Goal: Entertainment & Leisure: Browse casually

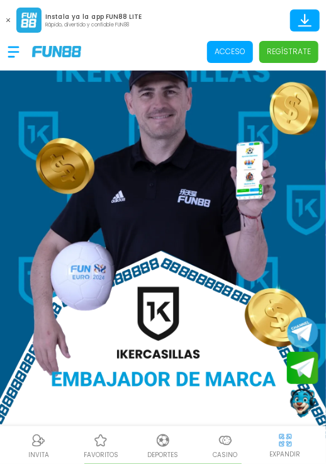
click at [221, 54] on p "Acceso" at bounding box center [230, 51] width 31 height 11
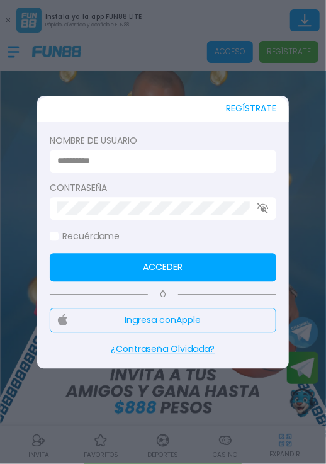
click at [237, 159] on input at bounding box center [159, 161] width 204 height 13
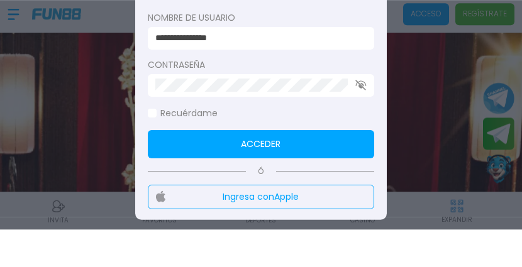
type input "**********"
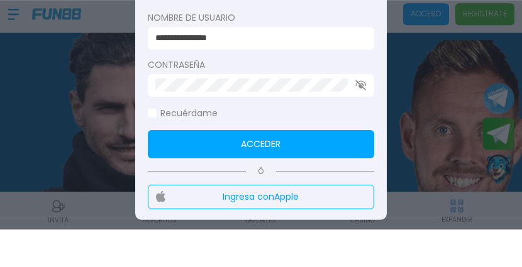
click at [325, 118] on use "button" at bounding box center [360, 123] width 11 height 11
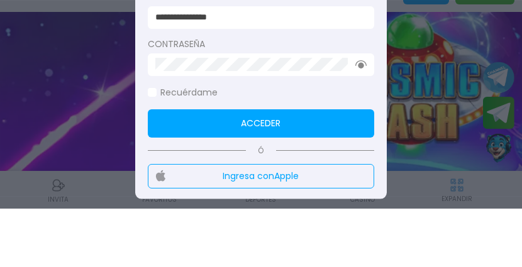
click at [319, 167] on button "Acceder" at bounding box center [261, 181] width 226 height 28
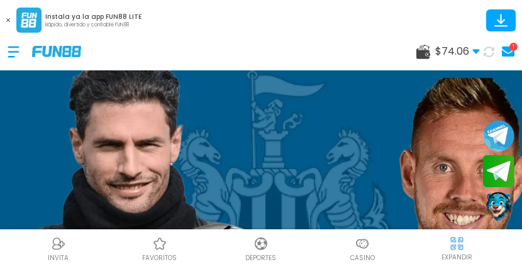
click at [325, 254] on p "Casino" at bounding box center [362, 258] width 25 height 9
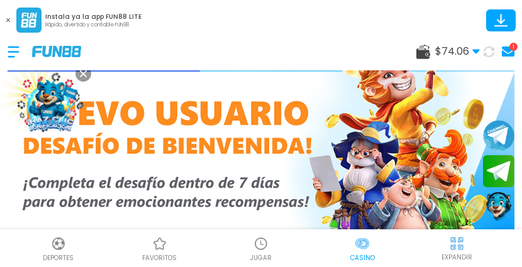
click at [325, 249] on img at bounding box center [457, 244] width 16 height 16
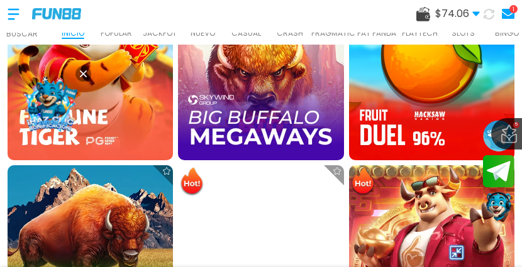
scroll to position [1723, 0]
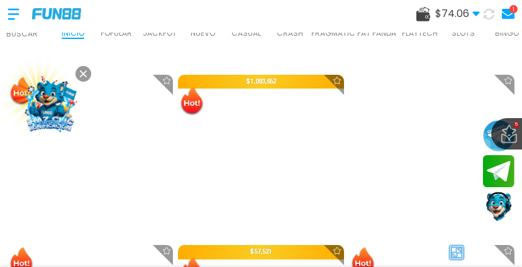
click at [83, 74] on use at bounding box center [83, 73] width 7 height 7
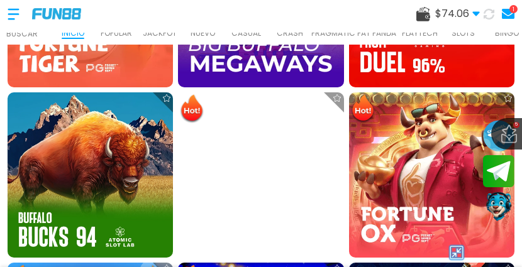
scroll to position [1449, 0]
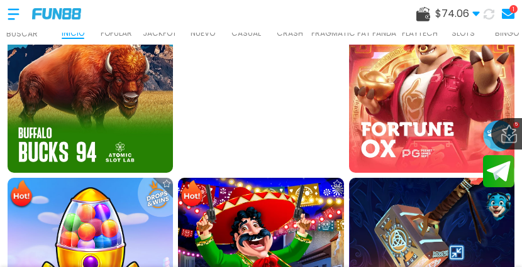
click at [325, 255] on img at bounding box center [456, 252] width 19 height 19
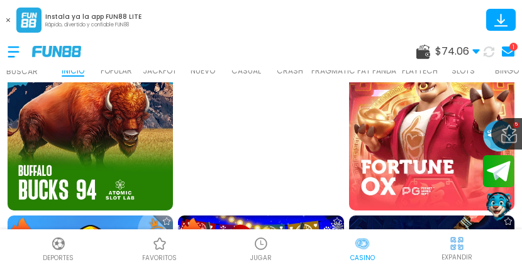
click at [264, 252] on div at bounding box center [261, 244] width 19 height 19
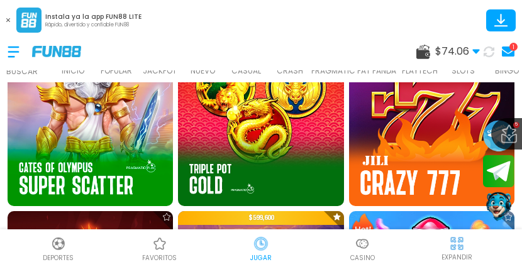
scroll to position [610, 0]
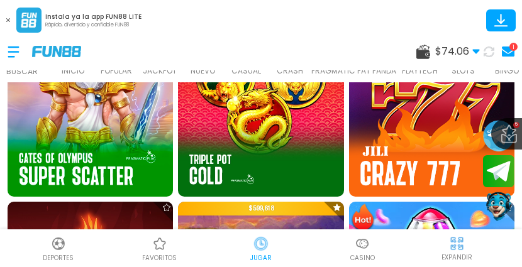
click at [325, 137] on img at bounding box center [431, 113] width 165 height 165
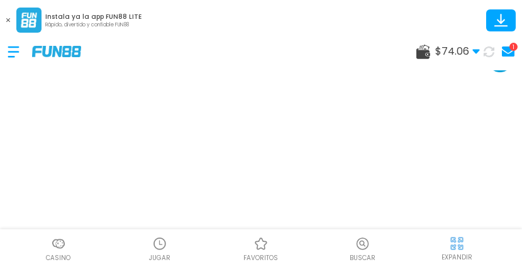
click at [325, 251] on img at bounding box center [457, 244] width 16 height 16
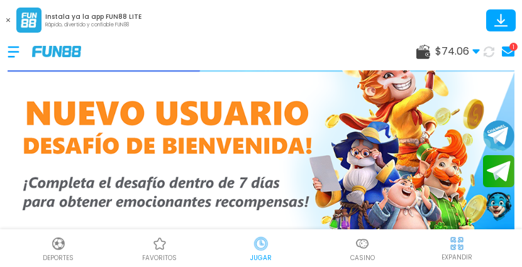
click at [325, 48] on div "1" at bounding box center [514, 47] width 8 height 8
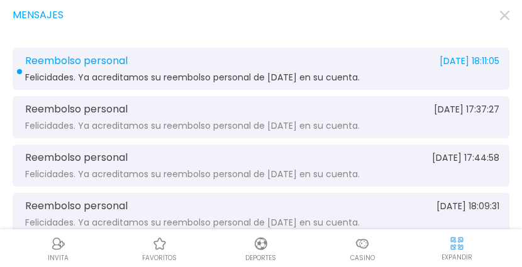
click at [325, 68] on div "Reembolso personal [DATE] 18:11:05 Felicidades. Ya acreditamos su reembolso per…" at bounding box center [261, 69] width 497 height 42
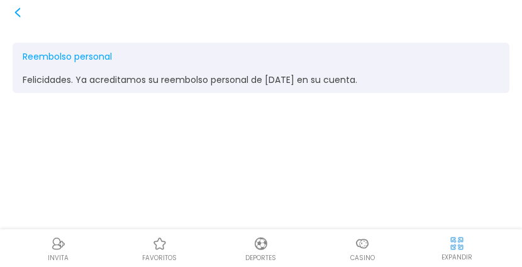
click at [17, 14] on use at bounding box center [18, 13] width 6 height 10
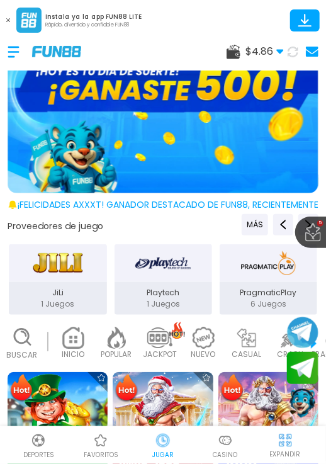
click at [221, 267] on img at bounding box center [225, 440] width 15 height 15
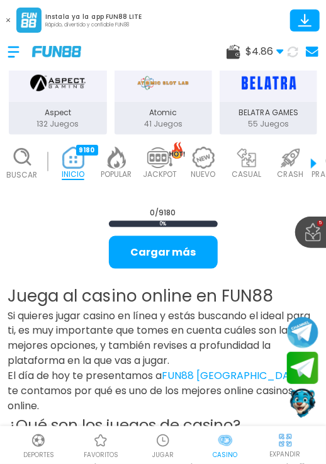
scroll to position [181, 0]
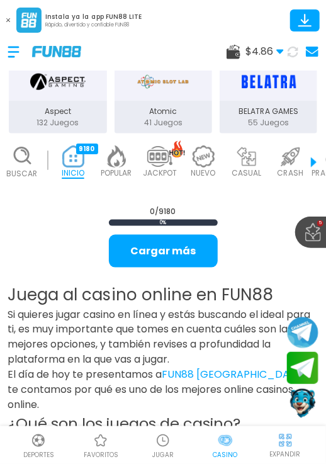
click at [170, 267] on img at bounding box center [162, 440] width 15 height 15
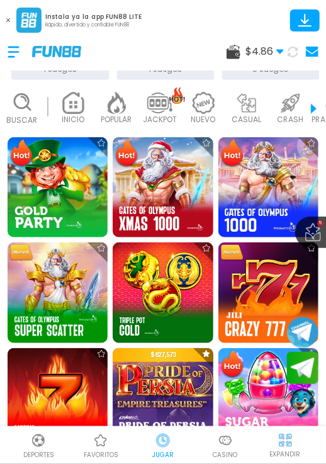
scroll to position [231, 0]
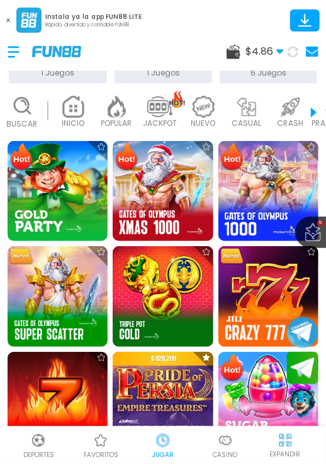
click at [269, 267] on img at bounding box center [268, 402] width 100 height 100
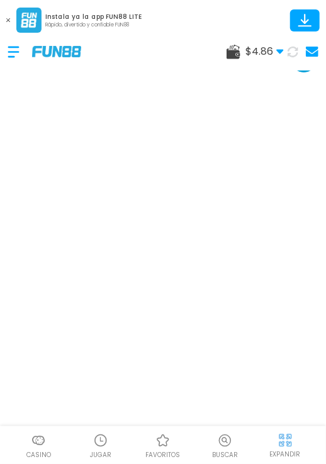
click at [285, 267] on img at bounding box center [285, 440] width 16 height 16
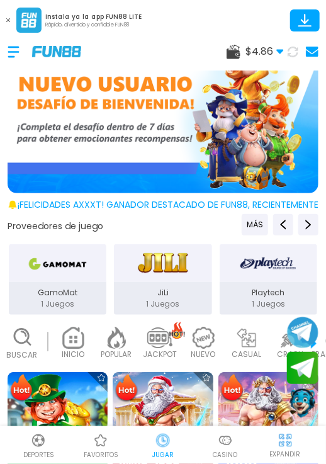
click at [8, 20] on use at bounding box center [8, 20] width 4 height 4
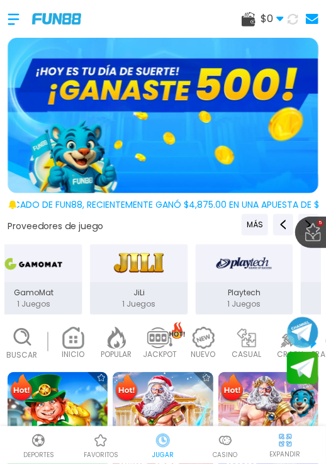
click at [11, 17] on div at bounding box center [20, 19] width 25 height 37
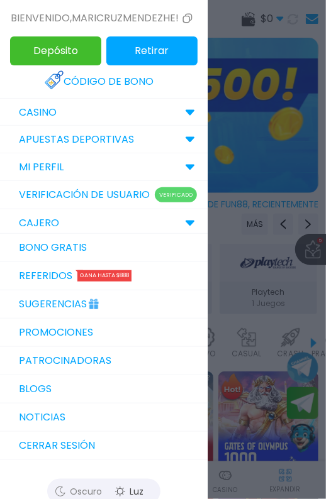
click at [156, 243] on link "Bono Gratis" at bounding box center [104, 248] width 208 height 28
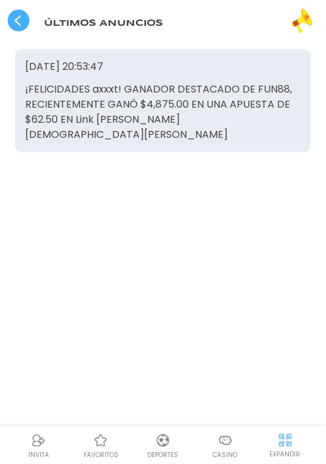
click at [29, 30] on icon at bounding box center [19, 20] width 22 height 22
click at [28, 23] on use at bounding box center [19, 20] width 22 height 22
